Goal: Transaction & Acquisition: Purchase product/service

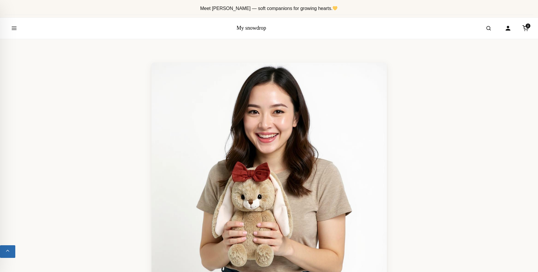
click at [246, 27] on link "My snowdrop" at bounding box center [251, 28] width 30 height 6
click at [17, 27] on button "Open menu" at bounding box center [14, 28] width 16 height 16
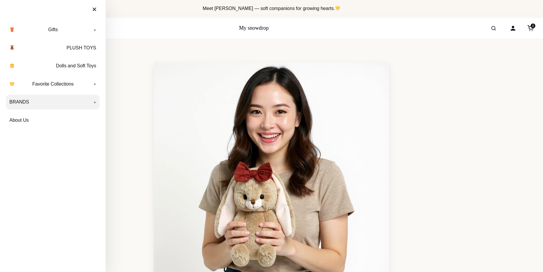
click at [22, 101] on link "BRANDS" at bounding box center [53, 102] width 94 height 15
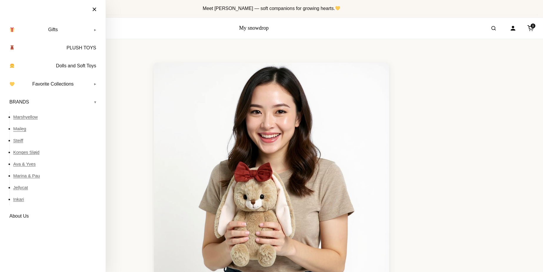
click at [23, 129] on link "Maileg" at bounding box center [56, 129] width 86 height 12
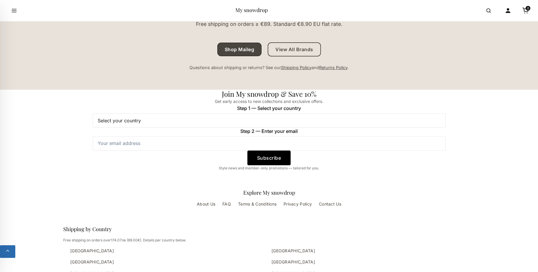
scroll to position [930, 0]
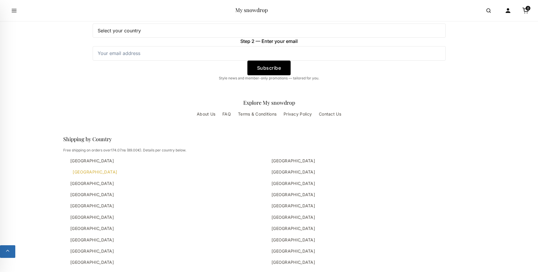
click at [80, 173] on link "[GEOGRAPHIC_DATA]" at bounding box center [168, 172] width 196 height 6
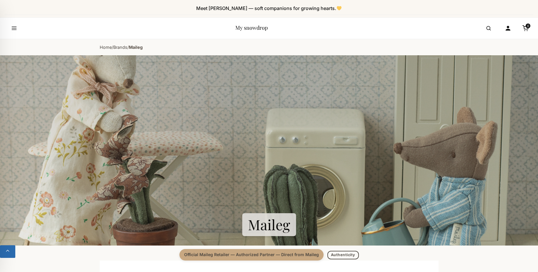
scroll to position [930, 0]
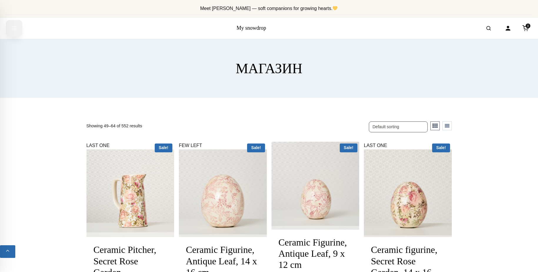
click at [15, 28] on icon "Open menu" at bounding box center [14, 28] width 4 height 3
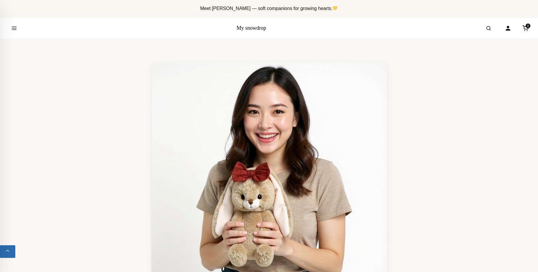
click at [256, 29] on link "My snowdrop" at bounding box center [251, 28] width 30 height 6
click at [14, 30] on icon "Open menu" at bounding box center [14, 28] width 4 height 3
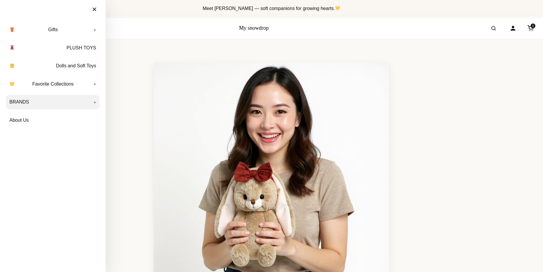
click at [14, 100] on link "BRANDS" at bounding box center [53, 102] width 94 height 15
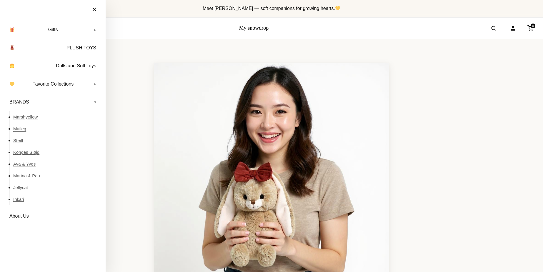
click at [18, 130] on link "Maileg" at bounding box center [56, 129] width 86 height 12
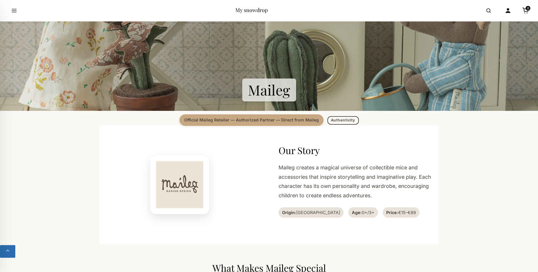
scroll to position [120, 0]
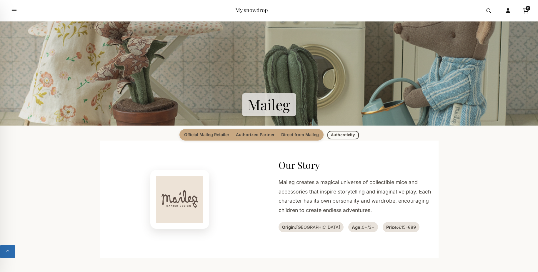
click at [266, 105] on section "Maileg" at bounding box center [269, 30] width 538 height 191
click at [179, 198] on img at bounding box center [179, 199] width 47 height 47
click at [300, 136] on span "Official Maileg Retailer — Authorized Partner — Direct from Maileg" at bounding box center [251, 134] width 144 height 11
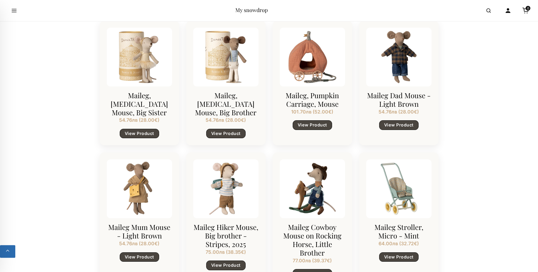
scroll to position [540, 0]
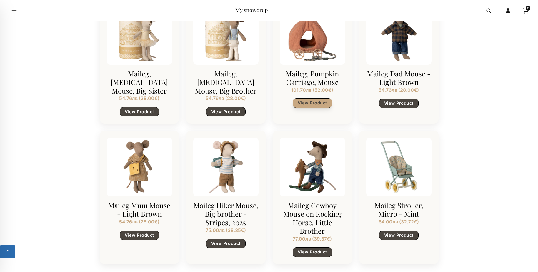
click at [320, 104] on link "View Product" at bounding box center [312, 102] width 39 height 9
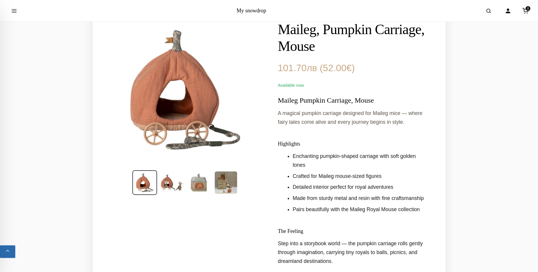
scroll to position [60, 0]
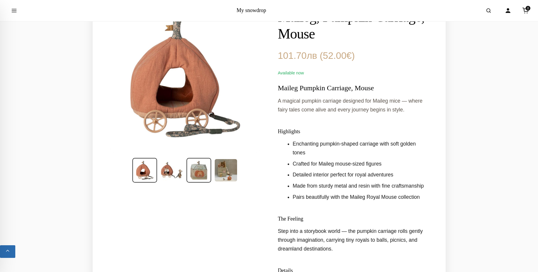
click at [201, 170] on img at bounding box center [198, 170] width 25 height 25
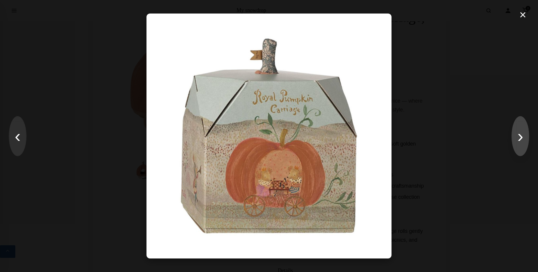
click at [519, 136] on button "›" at bounding box center [520, 136] width 18 height 40
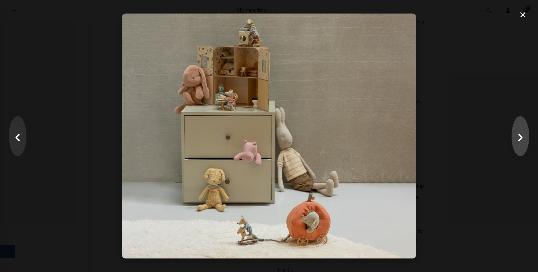
click at [519, 136] on button "›" at bounding box center [520, 136] width 18 height 40
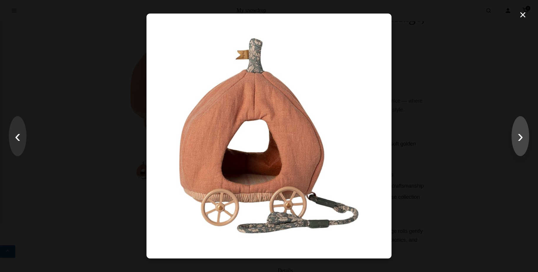
click at [519, 136] on button "›" at bounding box center [520, 136] width 18 height 40
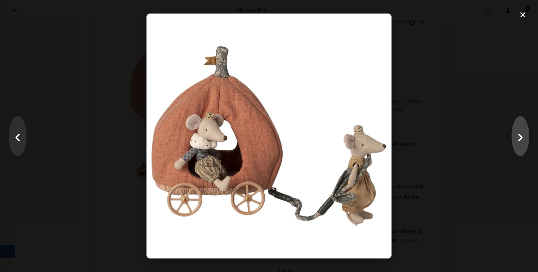
click at [519, 136] on button "›" at bounding box center [520, 136] width 18 height 40
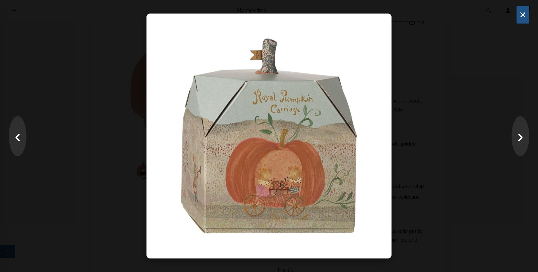
click at [519, 18] on button "×" at bounding box center [522, 15] width 13 height 18
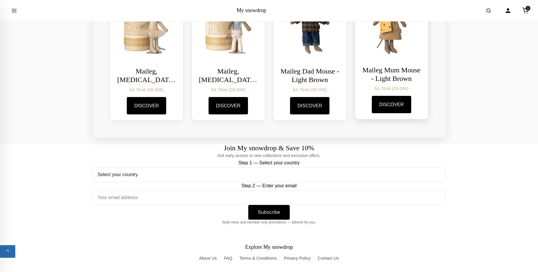
scroll to position [870, 0]
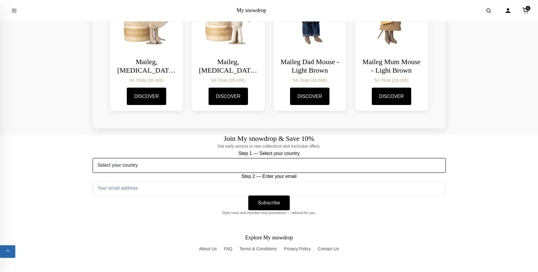
click at [93, 158] on select "Select your country Austria Belgium Bulgaria Croatia Czech Republic Denmark Est…" at bounding box center [269, 165] width 353 height 14
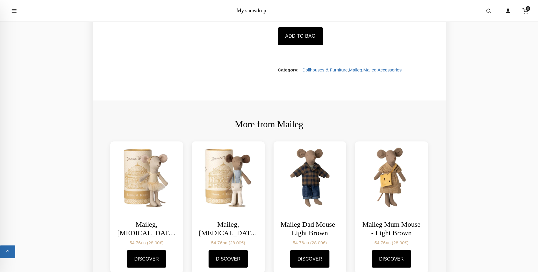
scroll to position [570, 0]
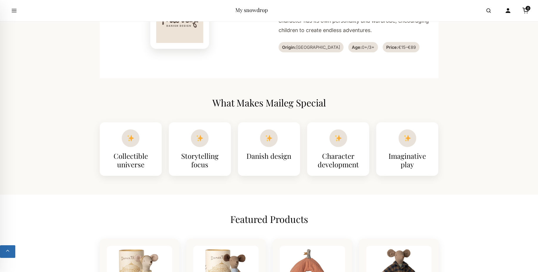
scroll to position [210, 0]
